Goal: Information Seeking & Learning: Learn about a topic

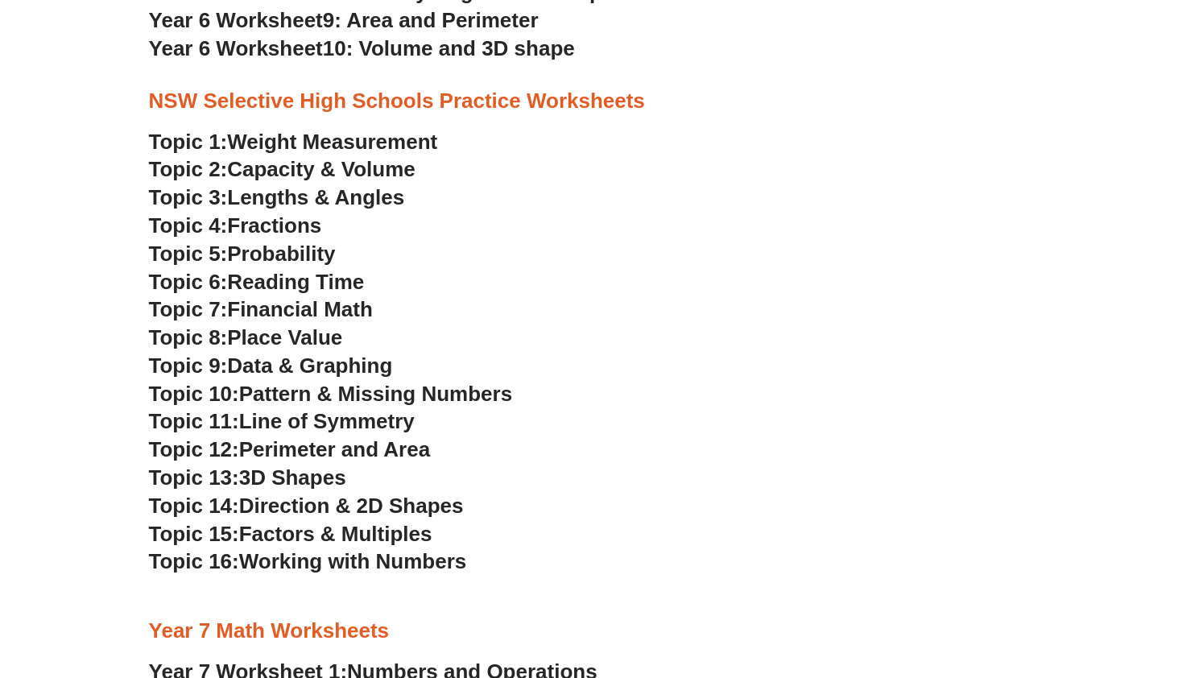
scroll to position [3399, 0]
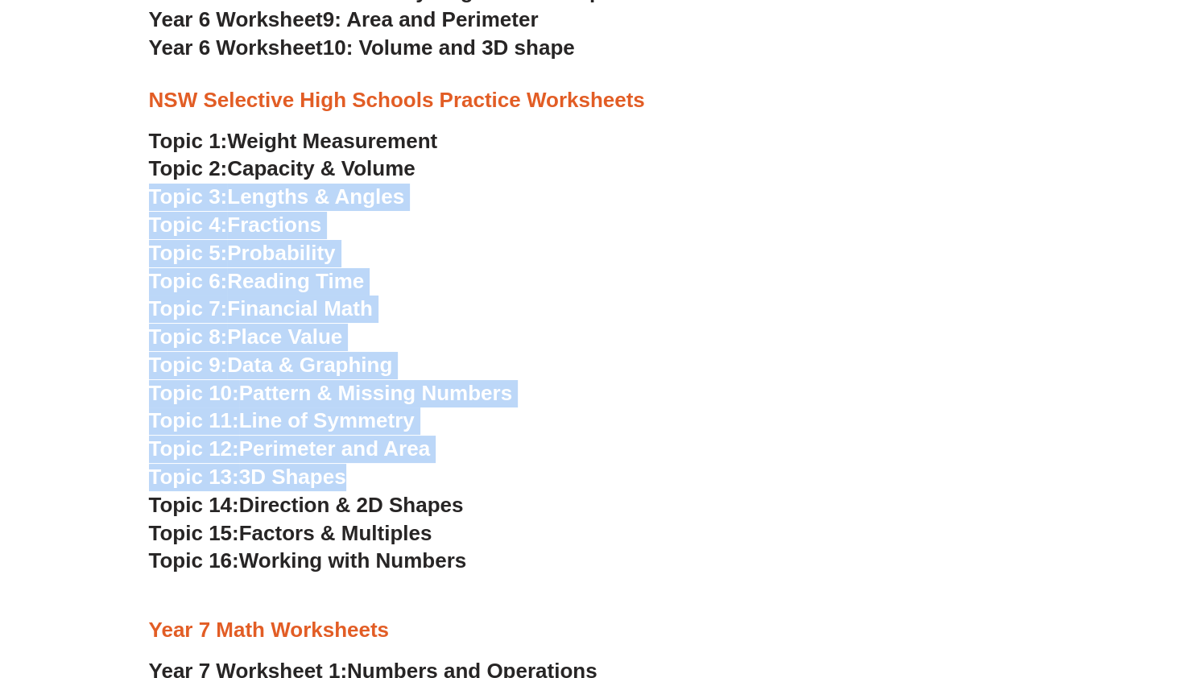
drag, startPoint x: 524, startPoint y: 158, endPoint x: 592, endPoint y: 477, distance: 326.0
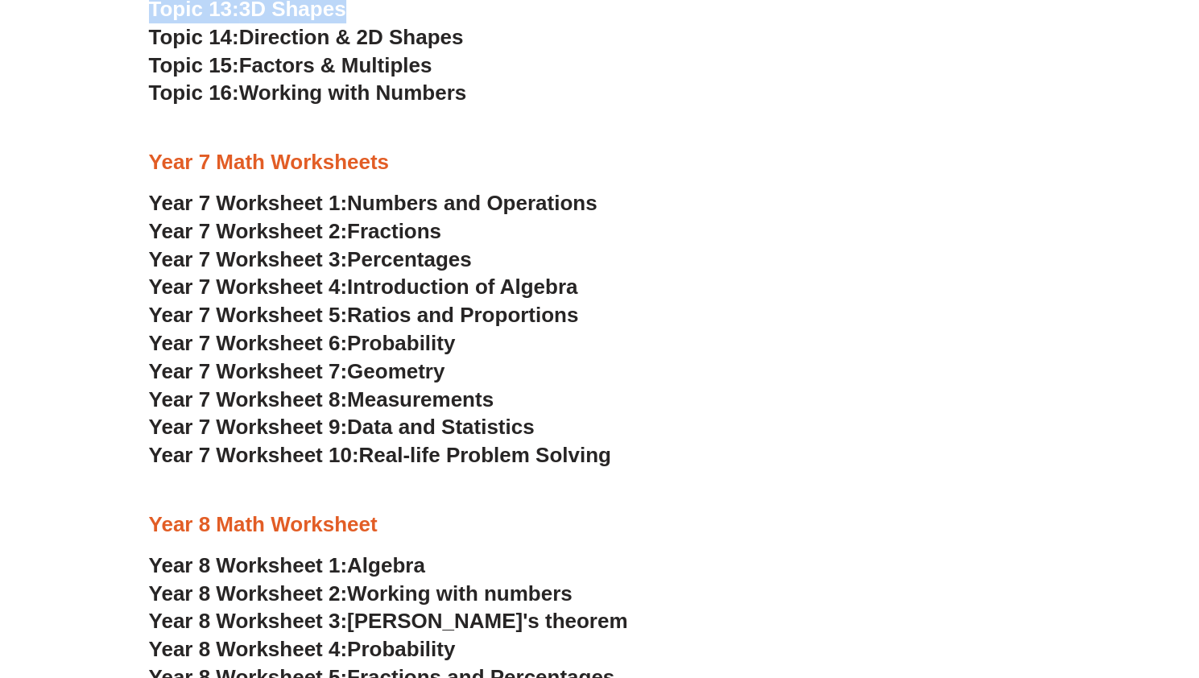
scroll to position [3879, 0]
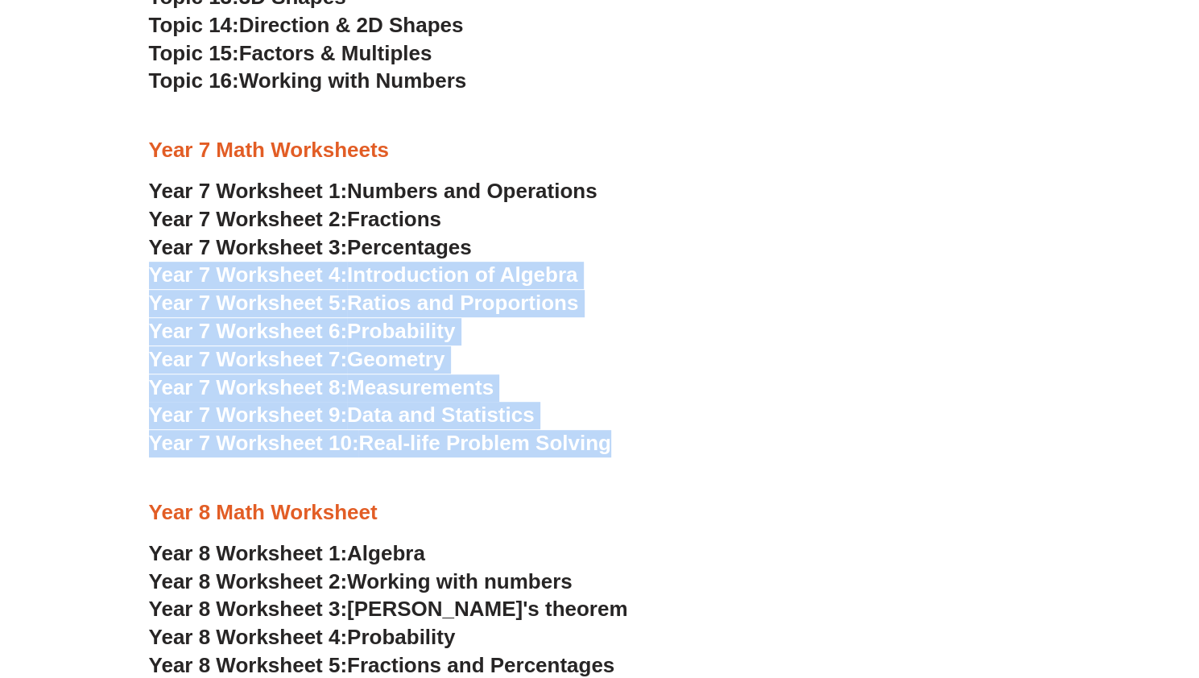
drag, startPoint x: 675, startPoint y: 239, endPoint x: 716, endPoint y: 446, distance: 210.9
click at [716, 446] on div "NSW Selective High Schools Practice Worksheets Topic 1: Weight Measurement Topi…" at bounding box center [600, 402] width 918 height 1625
click at [716, 446] on h3 "Year 7 Worksheet 10: Real-life Problem Solving" at bounding box center [600, 443] width 902 height 27
drag, startPoint x: 716, startPoint y: 446, endPoint x: 761, endPoint y: 221, distance: 229.2
click at [761, 221] on div "NSW Selective High Schools Practice Worksheets Topic 1: Weight Measurement Topi…" at bounding box center [600, 402] width 918 height 1625
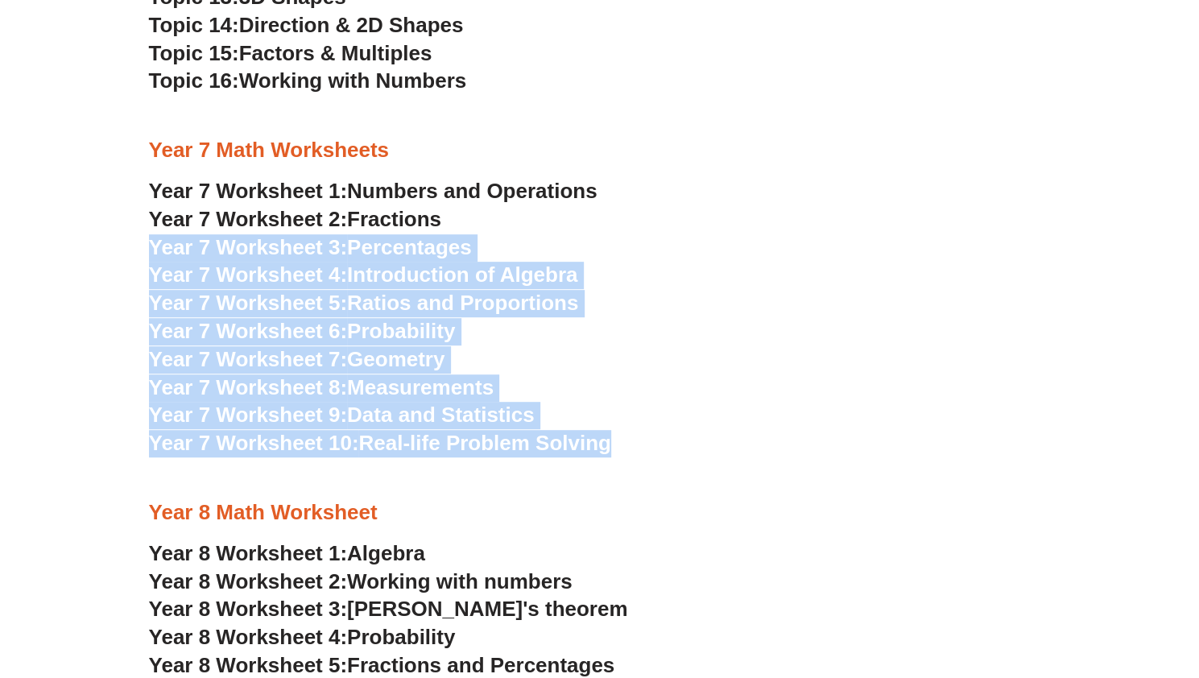
click at [761, 221] on h3 "Year 7 Worksheet 2: Fractions" at bounding box center [600, 219] width 902 height 27
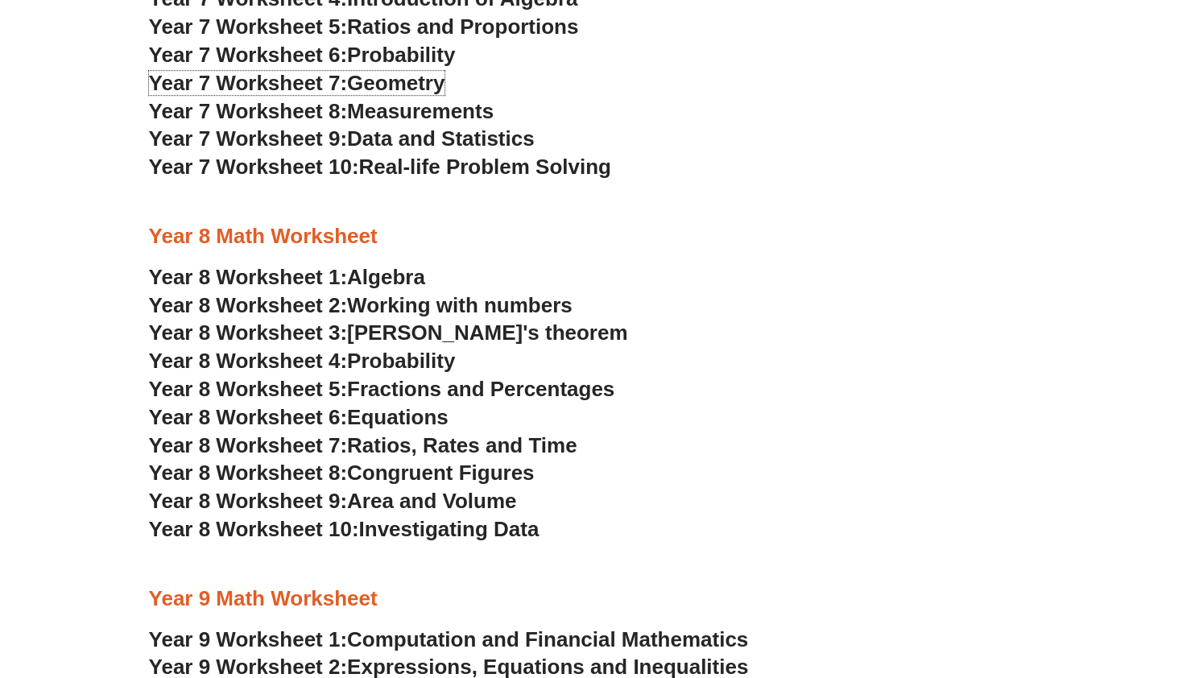
scroll to position [4179, 0]
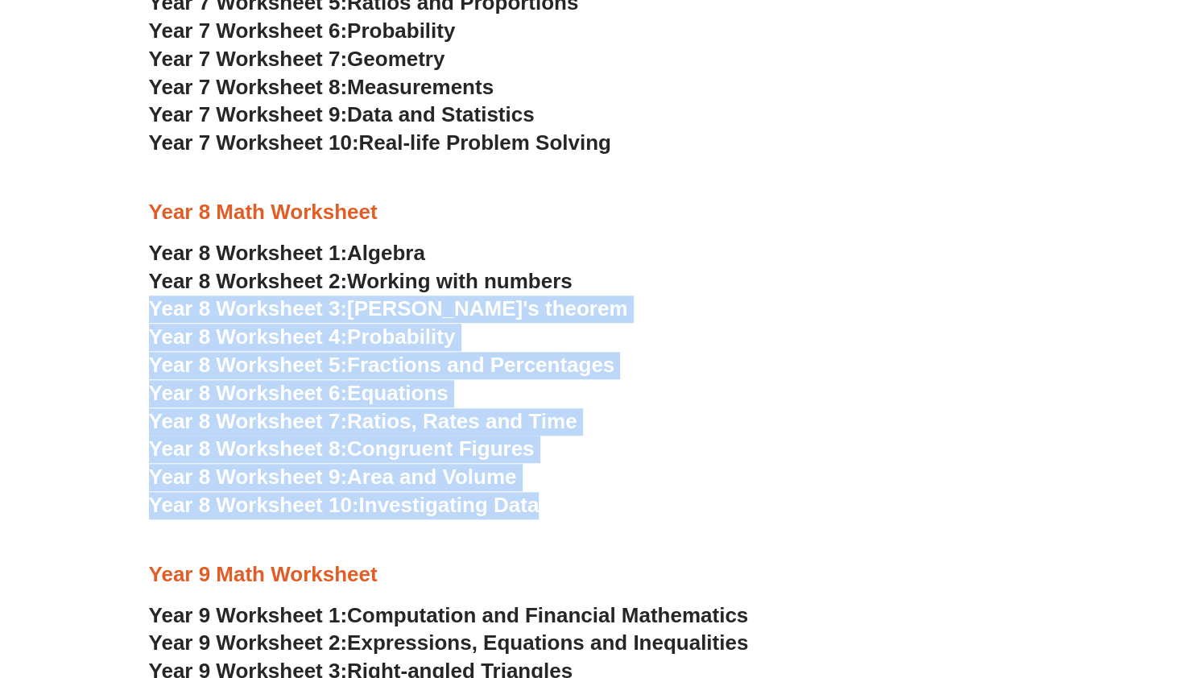
drag, startPoint x: 613, startPoint y: 272, endPoint x: 646, endPoint y: 525, distance: 254.9
click at [646, 525] on div "NSW Selective High Schools Practice Worksheets Topic 1: Weight Measurement Topi…" at bounding box center [600, 102] width 918 height 1625
click at [646, 525] on div at bounding box center [600, 540] width 902 height 40
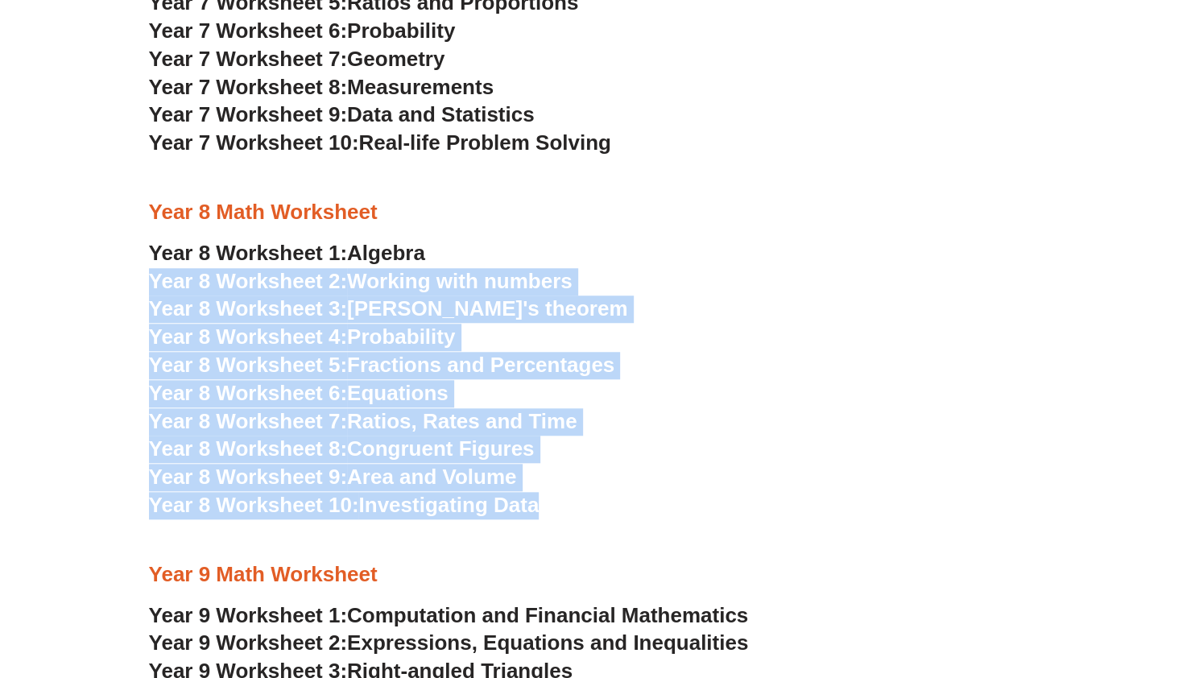
drag, startPoint x: 646, startPoint y: 525, endPoint x: 649, endPoint y: 242, distance: 282.5
click at [649, 242] on div "NSW Selective High Schools Practice Worksheets Topic 1: Weight Measurement Topi…" at bounding box center [600, 102] width 918 height 1625
drag, startPoint x: 645, startPoint y: 237, endPoint x: 666, endPoint y: 515, distance: 279.4
click at [666, 515] on div "NSW Selective High Schools Practice Worksheets Topic 1: Weight Measurement Topi…" at bounding box center [600, 102] width 918 height 1625
click at [666, 515] on h3 "Year 8 Worksheet 10: Investigating Data" at bounding box center [600, 505] width 902 height 27
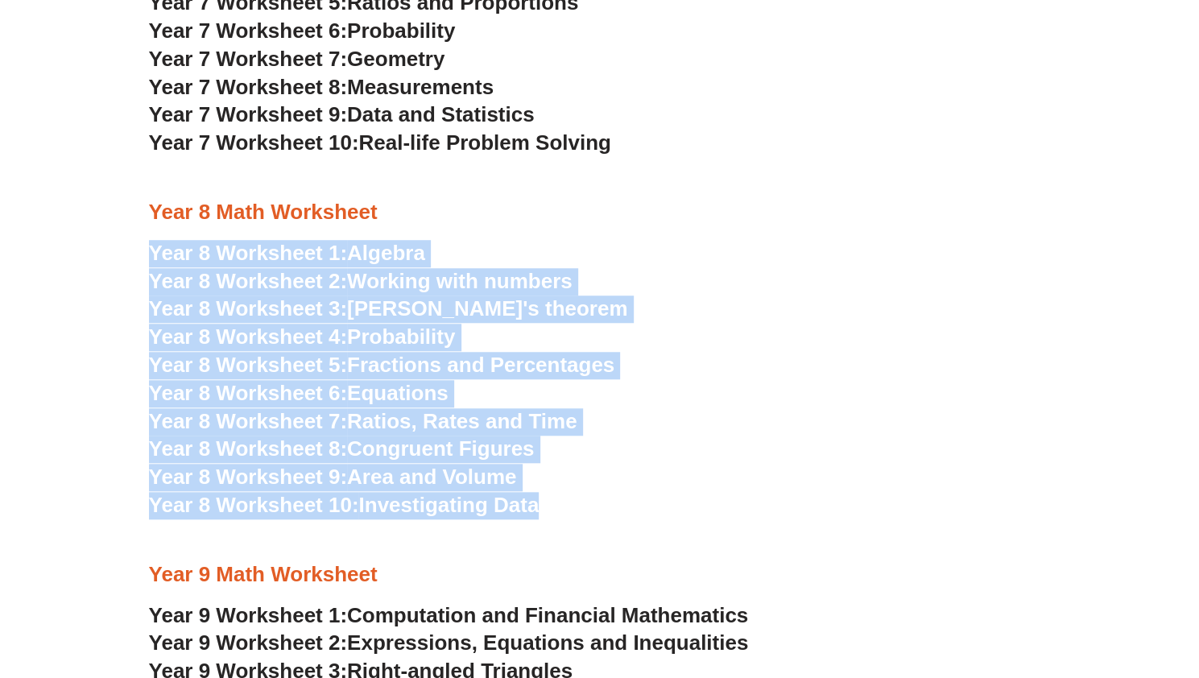
drag, startPoint x: 666, startPoint y: 515, endPoint x: 708, endPoint y: 200, distance: 317.5
click at [708, 200] on div "NSW Selective High Schools Practice Worksheets Topic 1: Weight Measurement Topi…" at bounding box center [600, 102] width 918 height 1625
click at [699, 234] on div at bounding box center [600, 233] width 902 height 12
drag, startPoint x: 699, startPoint y: 234, endPoint x: 674, endPoint y: 511, distance: 278.0
click at [674, 511] on div "NSW Selective High Schools Practice Worksheets Topic 1: Weight Measurement Topi…" at bounding box center [600, 102] width 918 height 1625
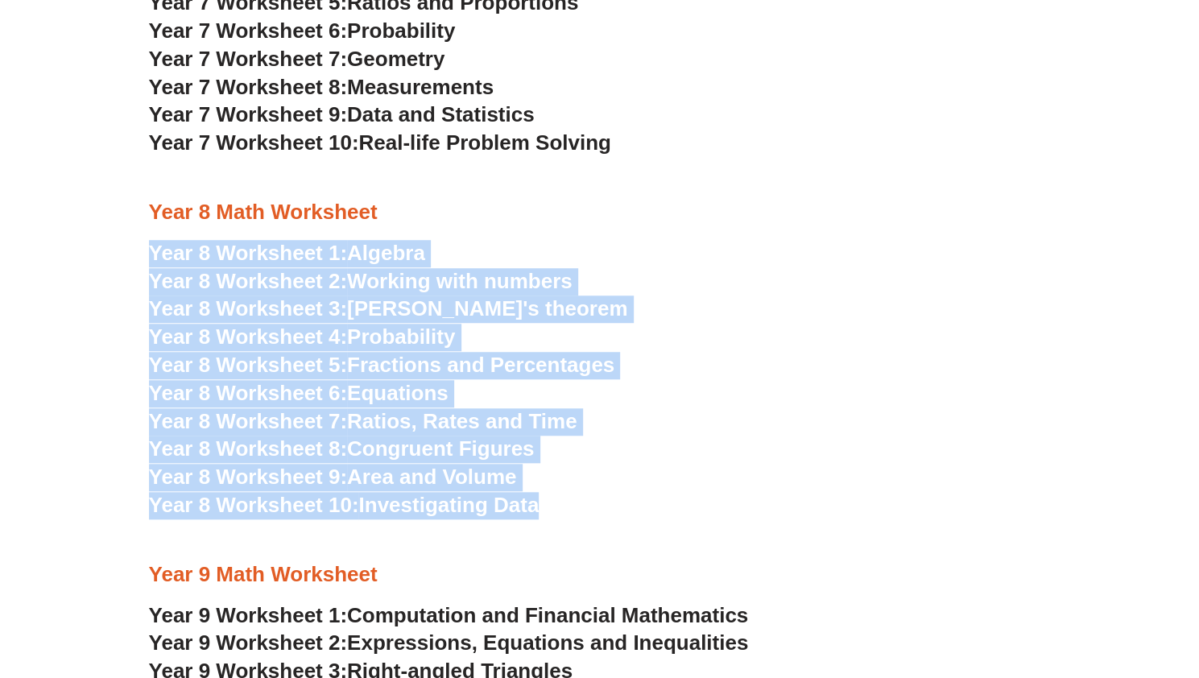
click at [674, 511] on h3 "Year 8 Worksheet 10: Investigating Data" at bounding box center [600, 505] width 902 height 27
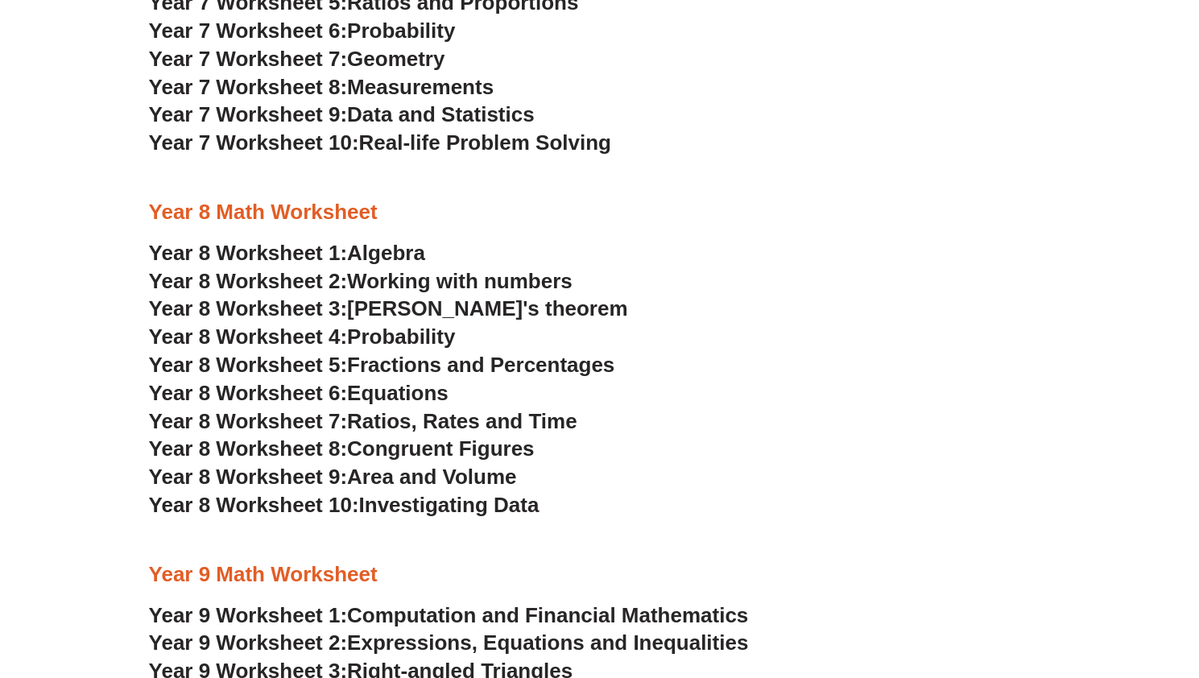
click at [674, 511] on h3 "Year 8 Worksheet 10: Investigating Data" at bounding box center [600, 505] width 902 height 27
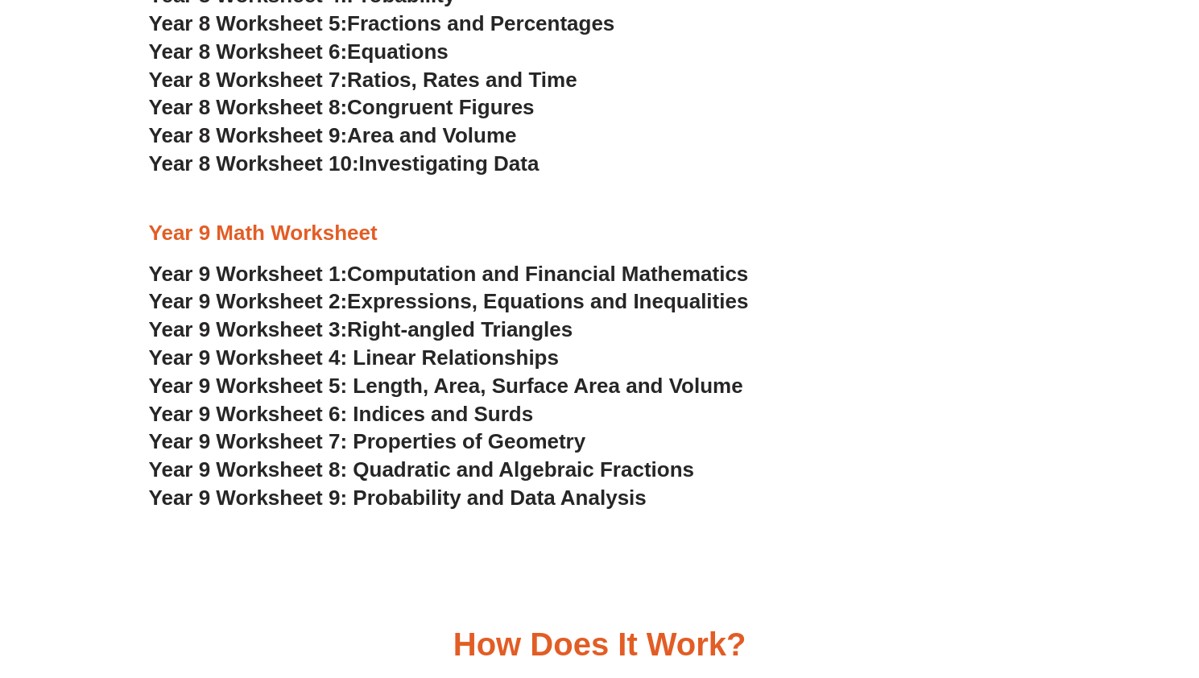
scroll to position [4521, 0]
click at [557, 445] on span "Year 9 Worksheet 7: Properties of Geometry" at bounding box center [367, 440] width 437 height 24
